Goal: Find contact information: Find contact information

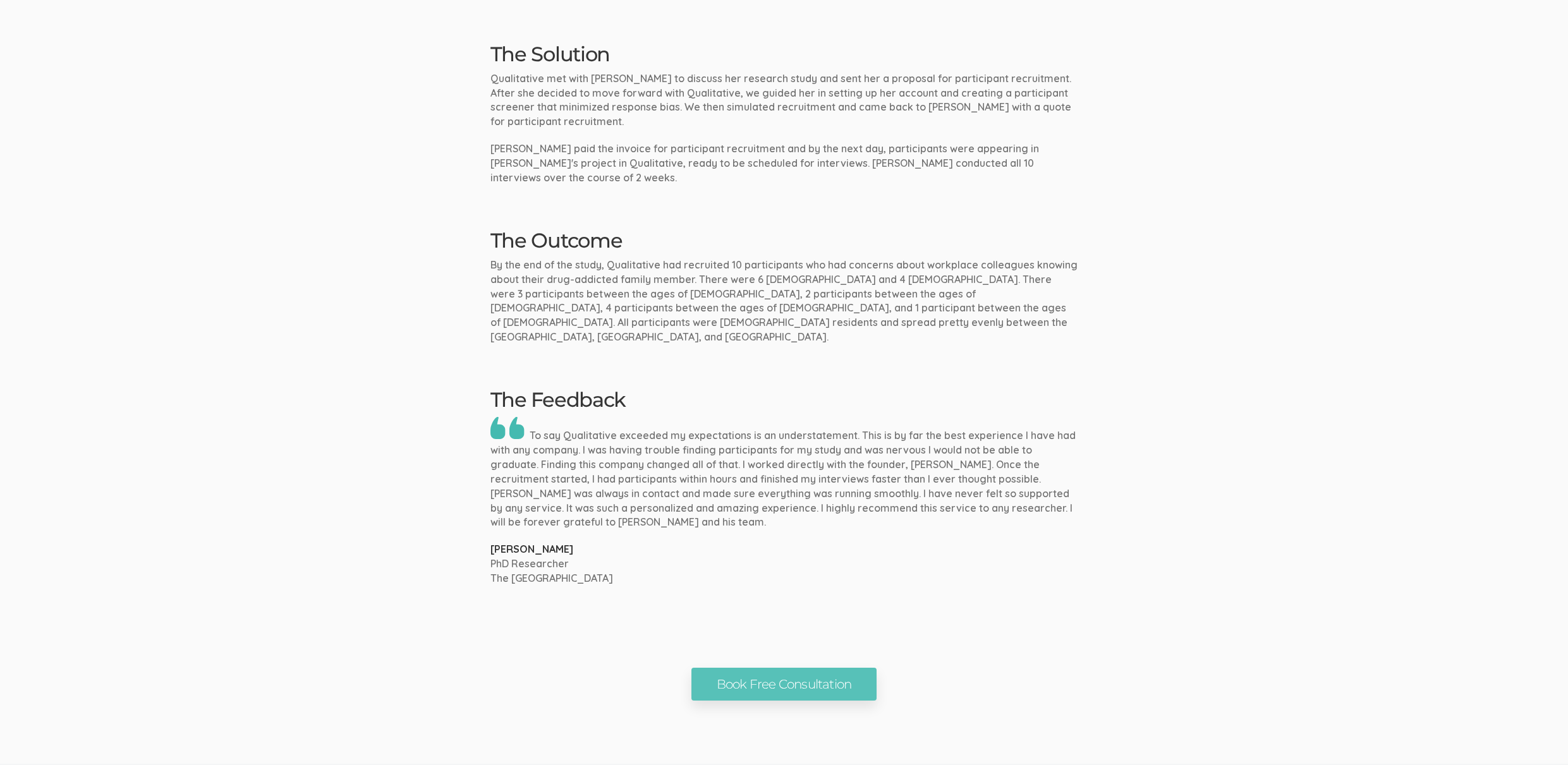
scroll to position [1069, 0]
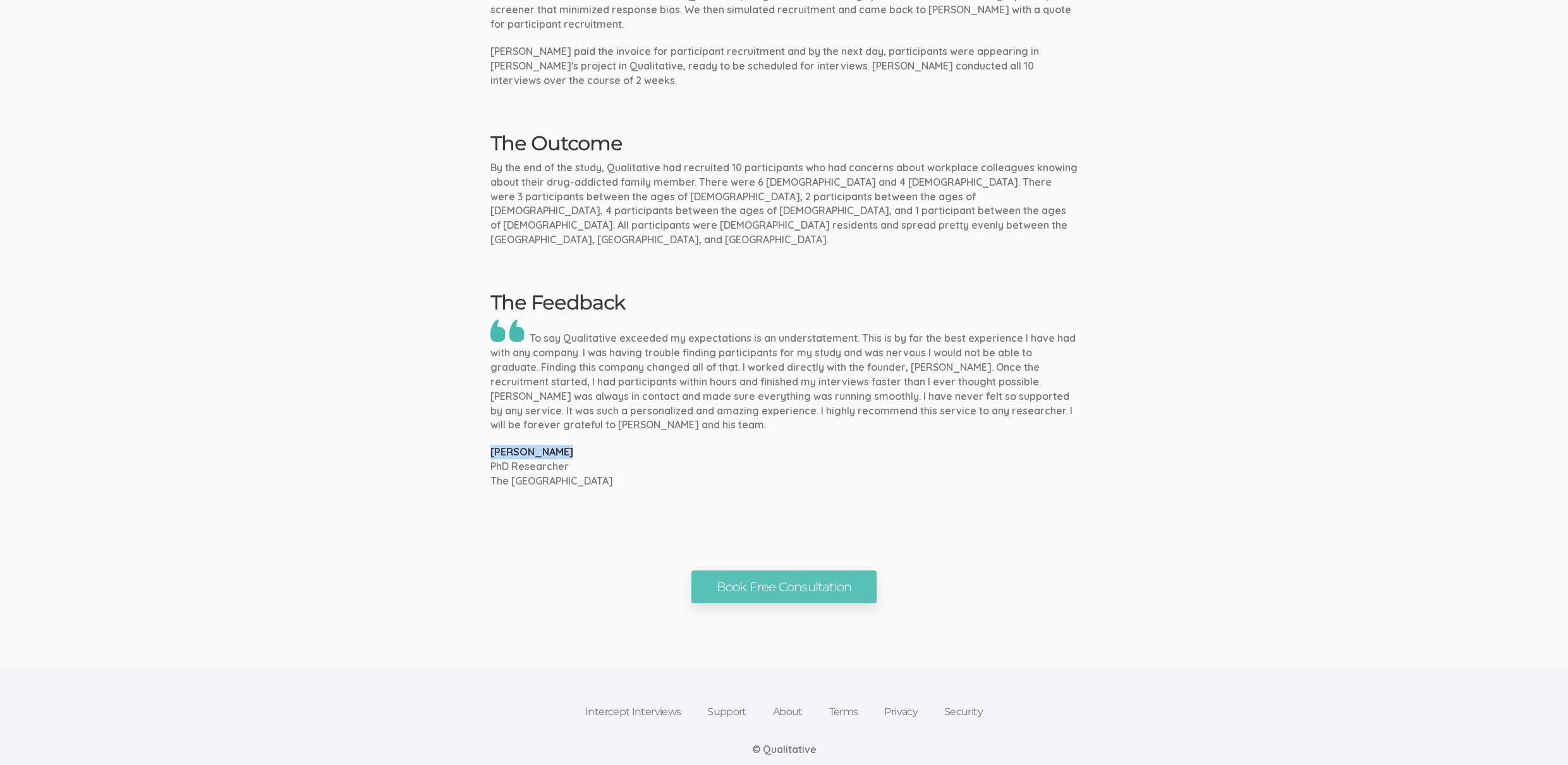
drag, startPoint x: 563, startPoint y: 407, endPoint x: 444, endPoint y: 407, distance: 119.0
copy p "Bernice Lukas"
click at [894, 459] on p "PhD Researcher" at bounding box center [784, 466] width 588 height 14
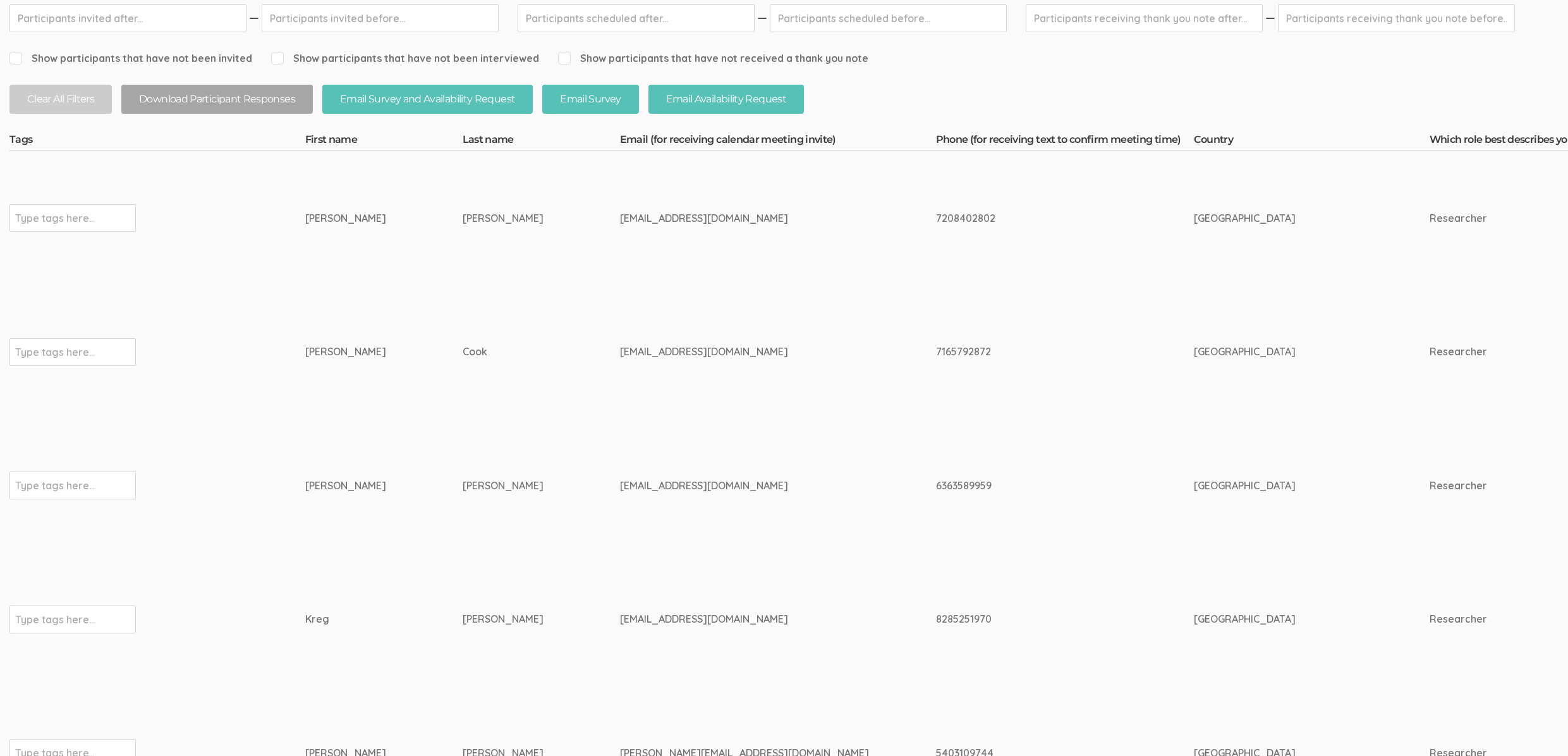
scroll to position [231, 0]
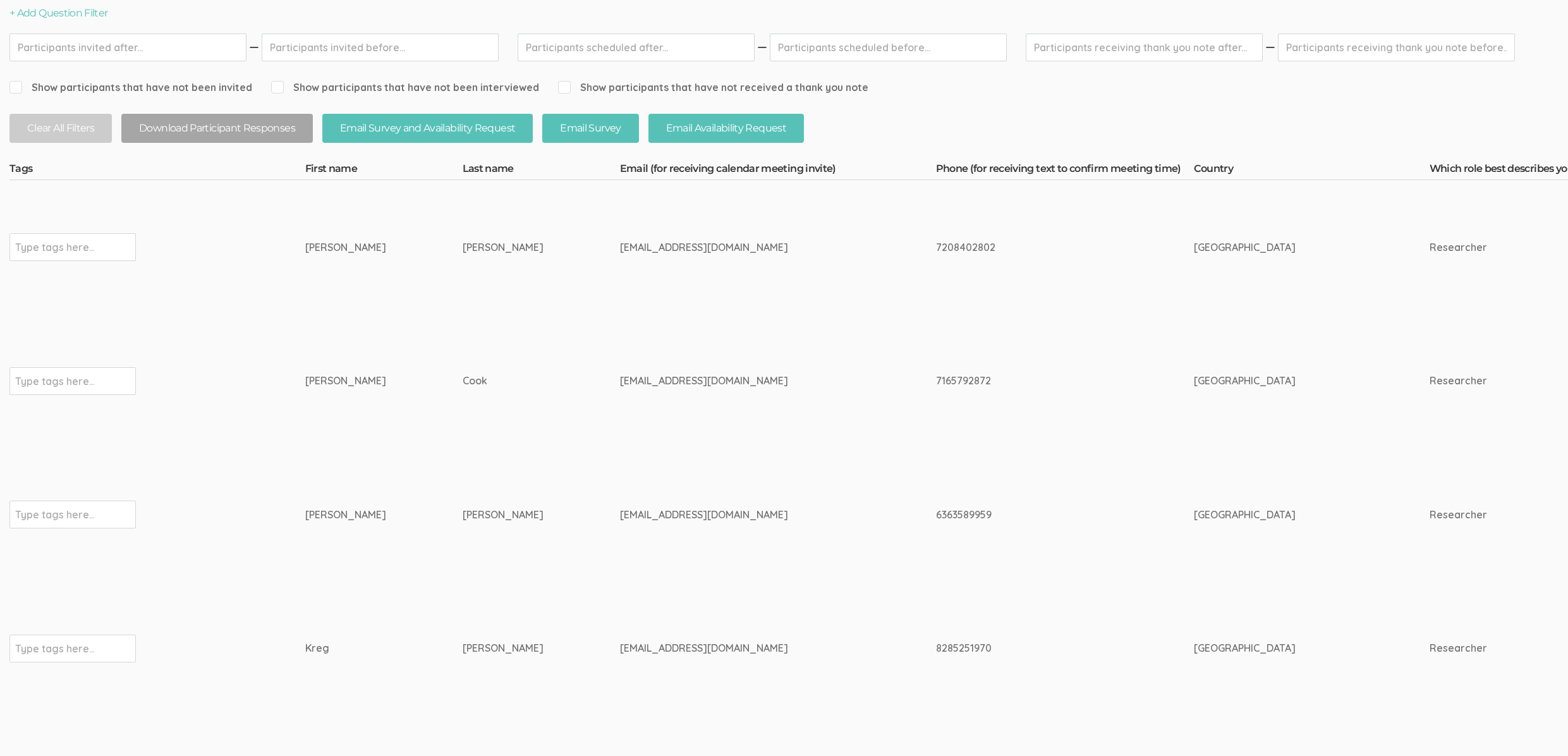
click at [463, 649] on div "[PERSON_NAME]" at bounding box center [517, 648] width 110 height 14
drag, startPoint x: 465, startPoint y: 506, endPoint x: 315, endPoint y: 513, distance: 150.2
click at [315, 514] on div "[PERSON_NAME]" at bounding box center [360, 514] width 110 height 14
drag, startPoint x: 297, startPoint y: 516, endPoint x: 441, endPoint y: 508, distance: 144.2
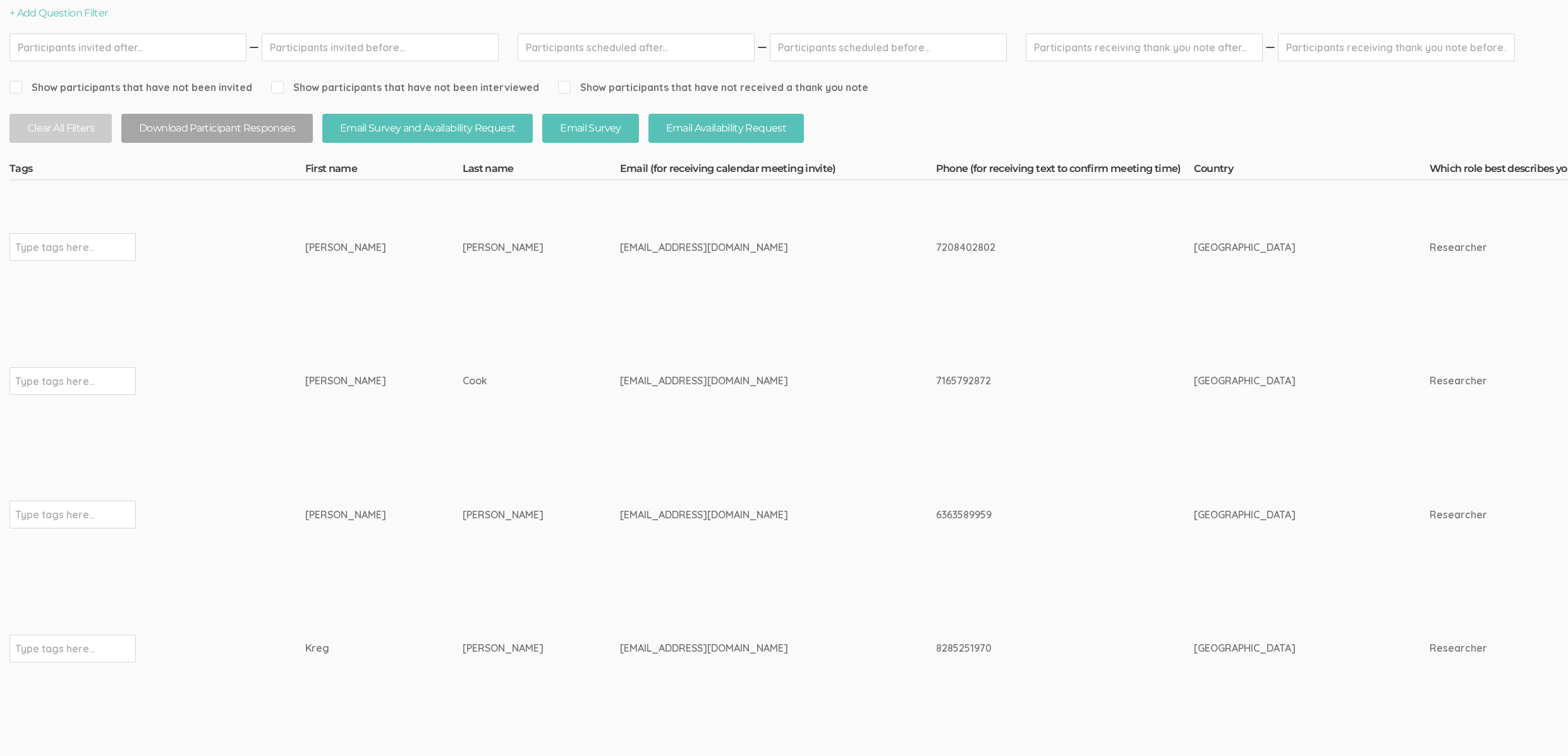
drag, startPoint x: 457, startPoint y: 517, endPoint x: 301, endPoint y: 513, distance: 156.1
copy tr "Type tags here... [PERSON_NAME]"
drag, startPoint x: 458, startPoint y: 410, endPoint x: 451, endPoint y: 405, distance: 8.6
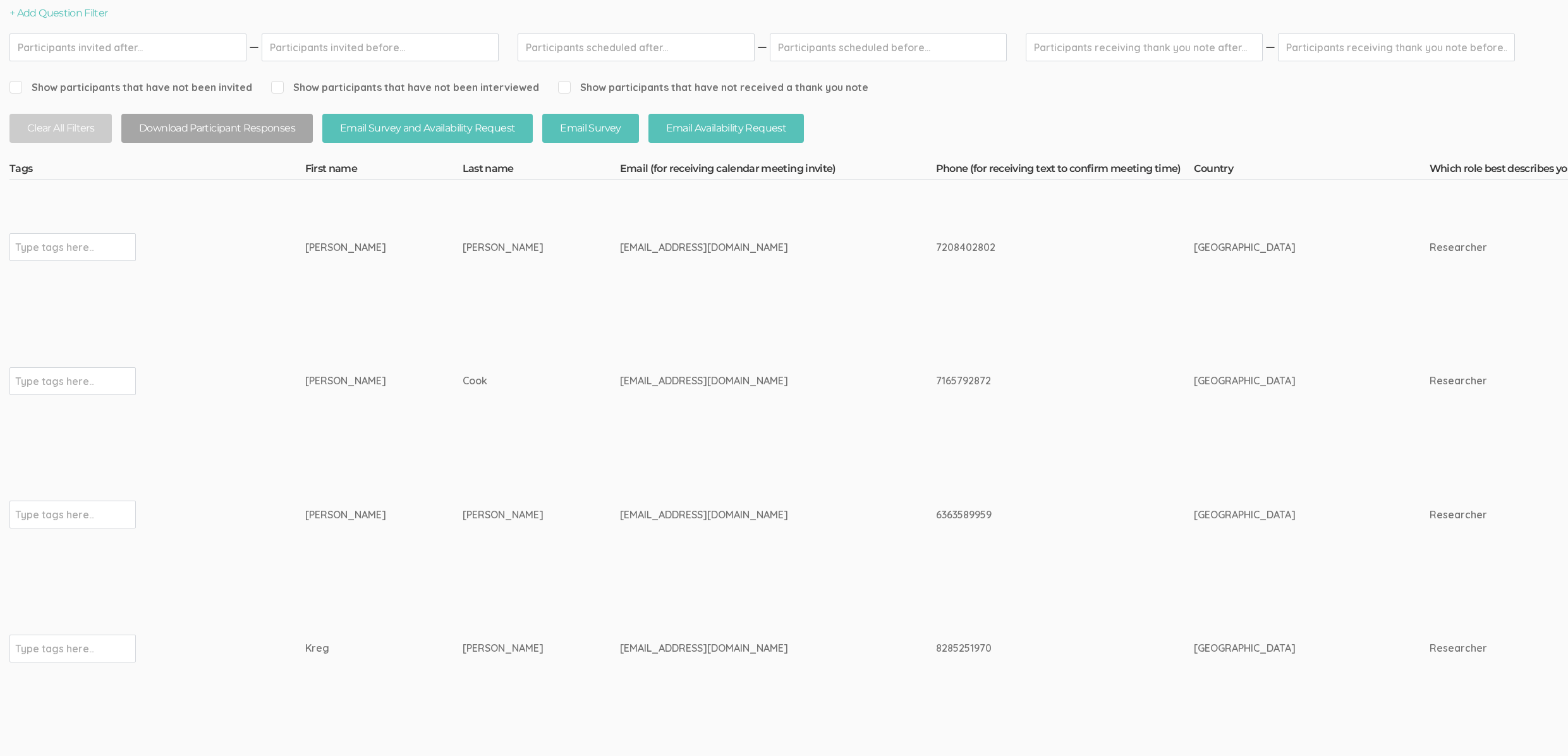
click at [463, 409] on td "Cook" at bounding box center [541, 381] width 157 height 134
drag, startPoint x: 445, startPoint y: 380, endPoint x: 180, endPoint y: 389, distance: 265.2
copy tr "Type tags here... [PERSON_NAME]"
click at [463, 289] on td "[PERSON_NAME]" at bounding box center [541, 247] width 157 height 134
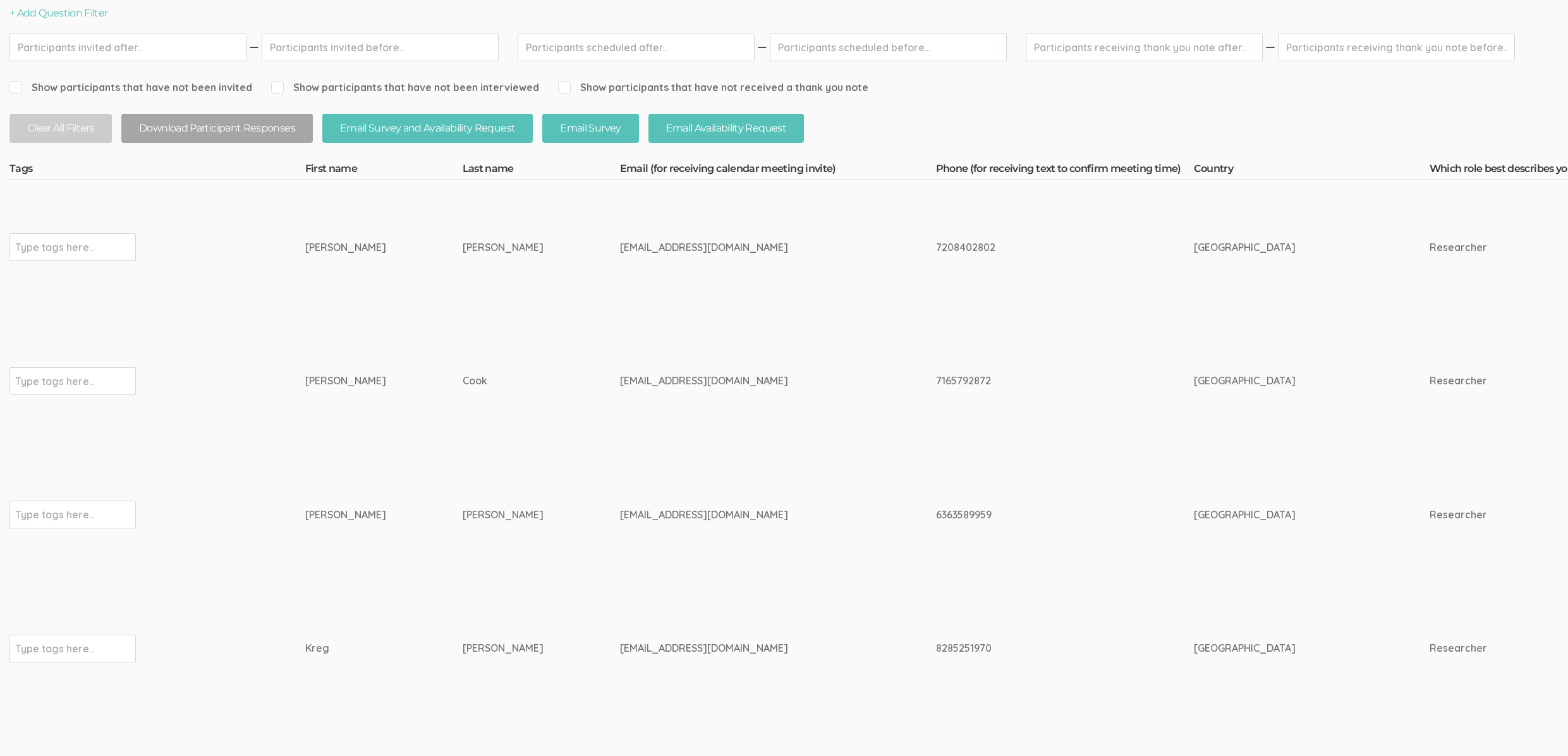
drag, startPoint x: 460, startPoint y: 247, endPoint x: 216, endPoint y: 249, distance: 244.0
copy tr "Type tags here... [PERSON_NAME]"
click at [689, 523] on td "[EMAIL_ADDRESS][DOMAIN_NAME]" at bounding box center [778, 514] width 316 height 134
click at [620, 511] on div "[EMAIL_ADDRESS][DOMAIN_NAME]" at bounding box center [754, 514] width 269 height 14
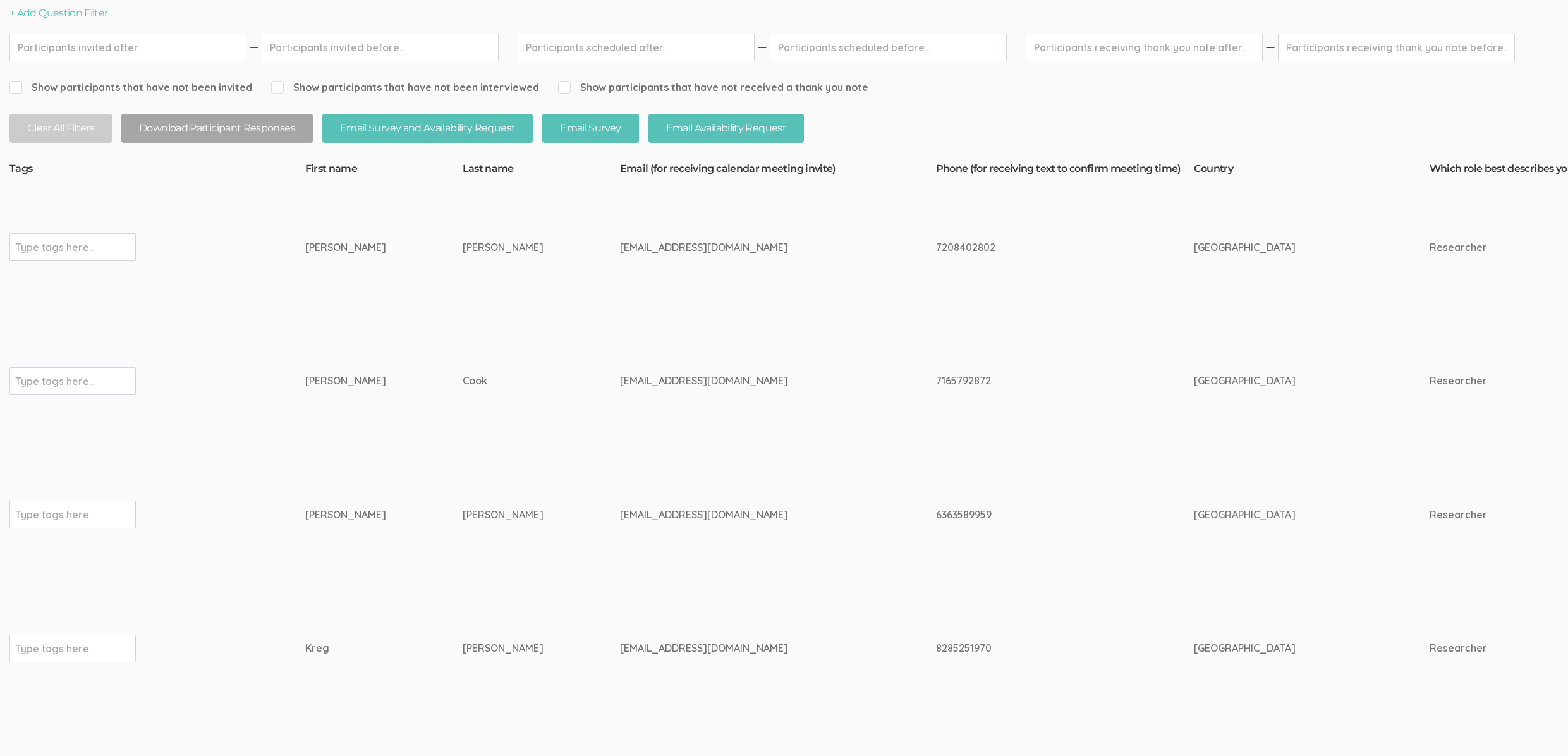
click at [620, 511] on div "[EMAIL_ADDRESS][DOMAIN_NAME]" at bounding box center [754, 514] width 269 height 14
copy tr "[EMAIL_ADDRESS][DOMAIN_NAME]"
click at [620, 378] on div "[EMAIL_ADDRESS][DOMAIN_NAME]" at bounding box center [754, 380] width 269 height 14
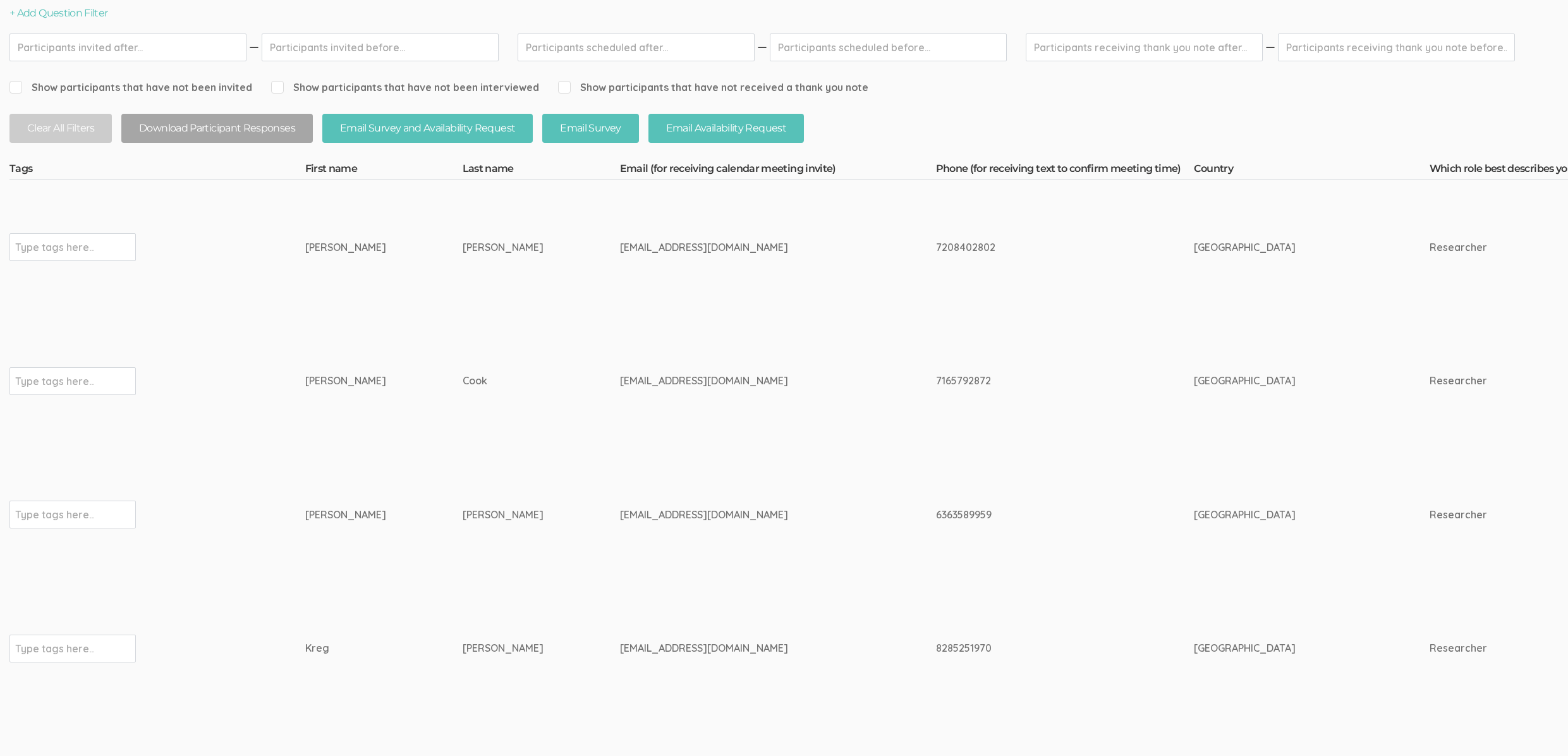
click at [620, 378] on div "[EMAIL_ADDRESS][DOMAIN_NAME]" at bounding box center [754, 380] width 269 height 14
copy tr "[EMAIL_ADDRESS][DOMAIN_NAME]"
click at [620, 239] on td "[EMAIL_ADDRESS][DOMAIN_NAME]" at bounding box center [778, 247] width 316 height 134
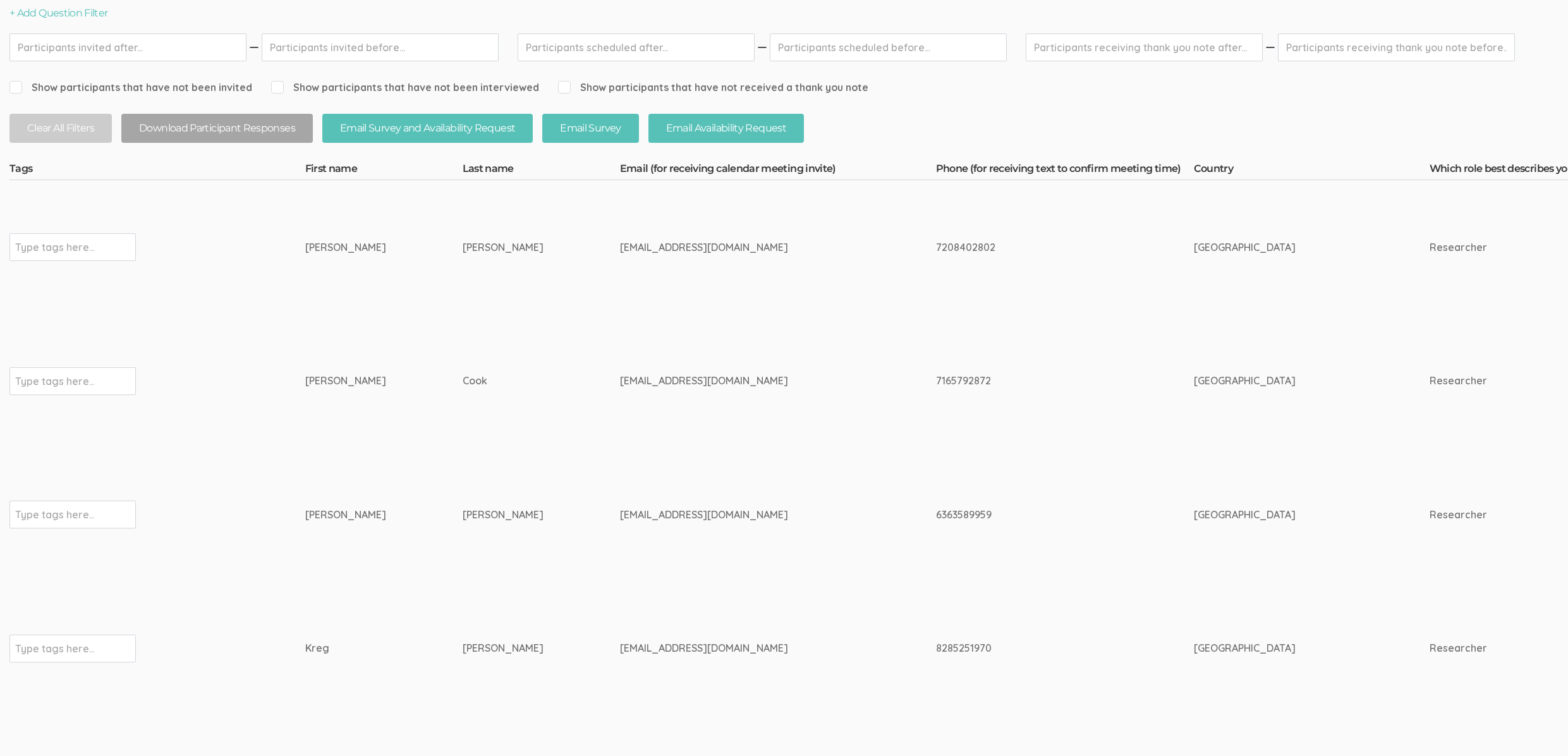
copy tr "[EMAIL_ADDRESS][DOMAIN_NAME]"
click at [367, 569] on td "[PERSON_NAME]" at bounding box center [384, 514] width 157 height 134
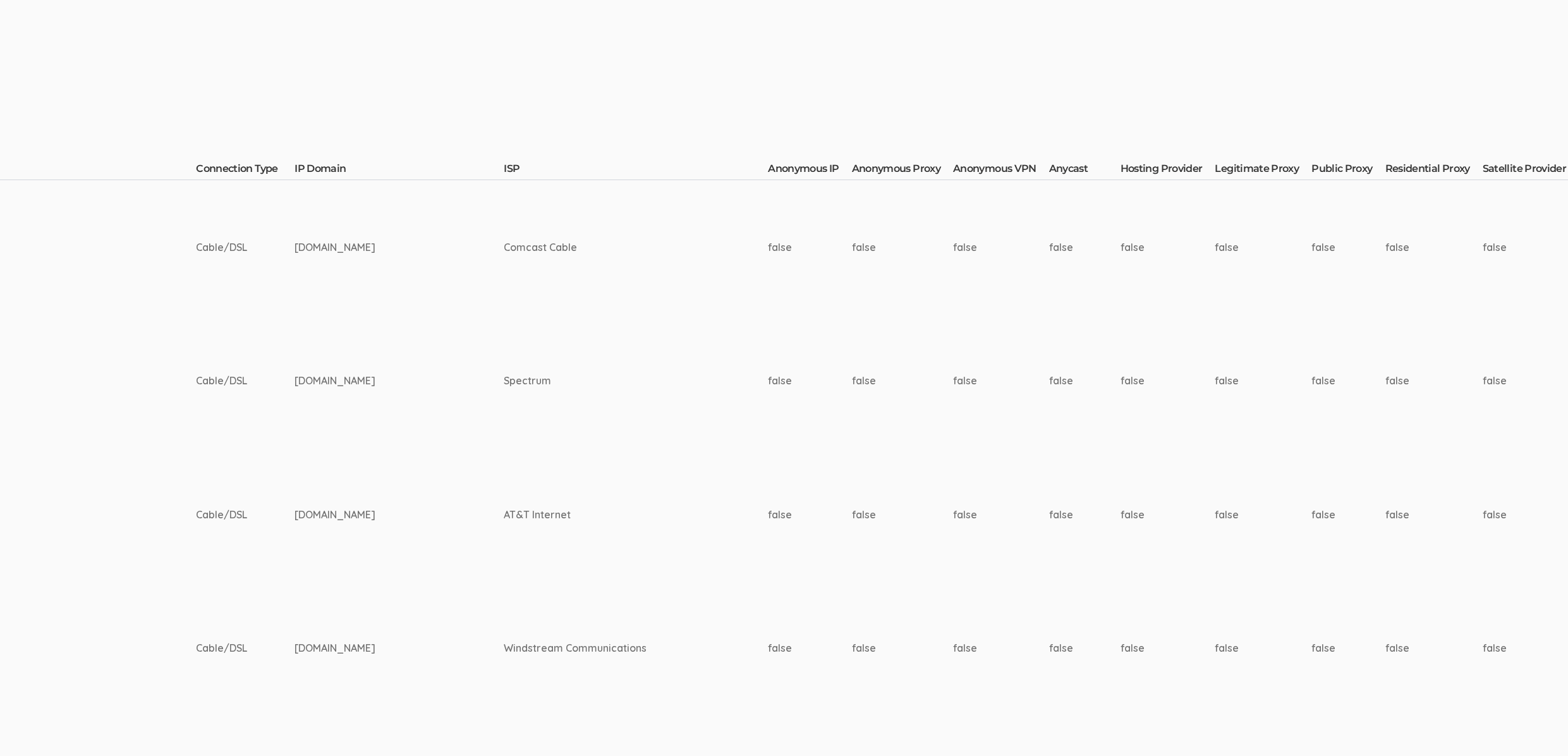
scroll to position [231, 4024]
